Goal: Check status

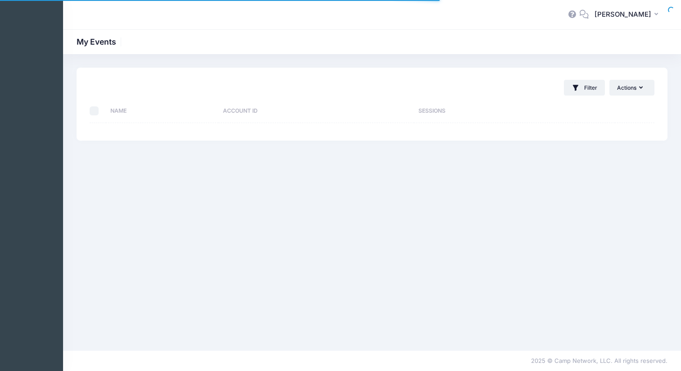
select select "10"
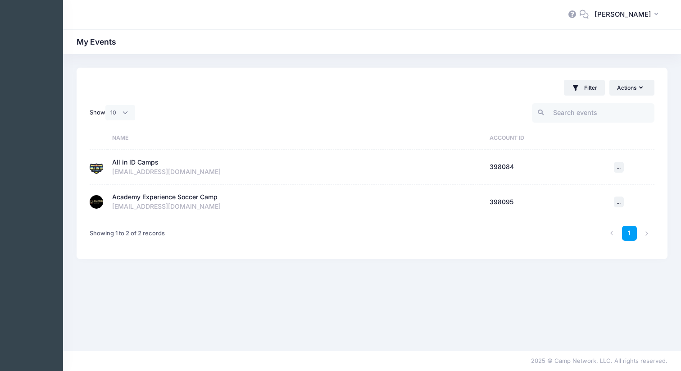
click at [134, 159] on div "All in ID Camps" at bounding box center [135, 162] width 46 height 9
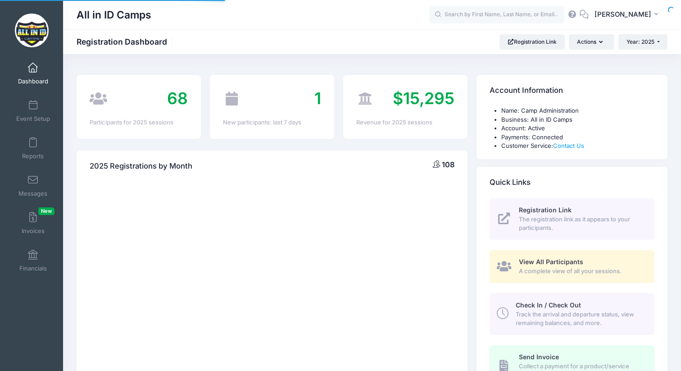
select select
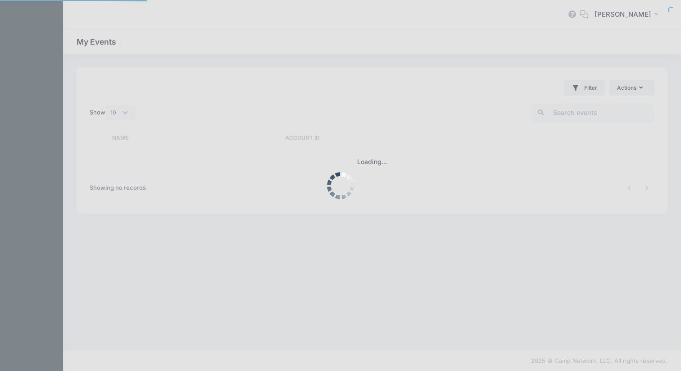
select select "10"
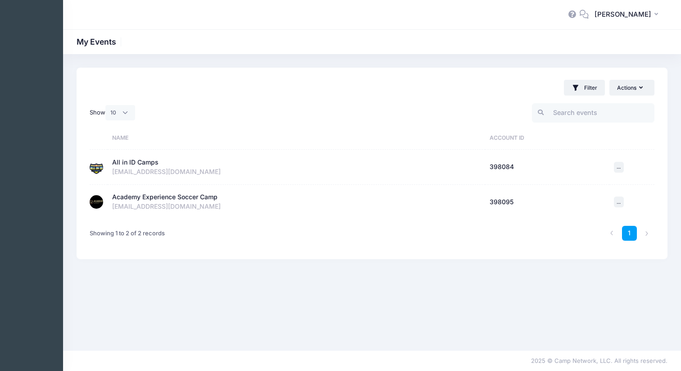
click at [162, 198] on div "Academy Experience Soccer Camp" at bounding box center [164, 196] width 105 height 9
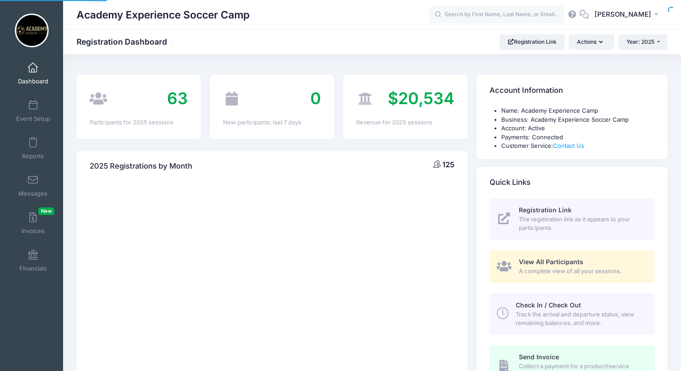
select select
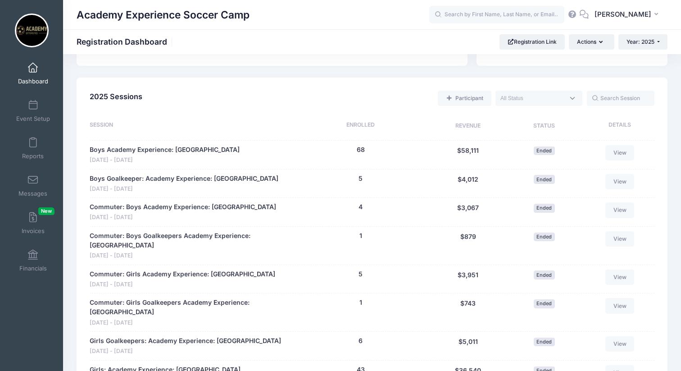
scroll to position [420, 0]
